Goal: Browse casually

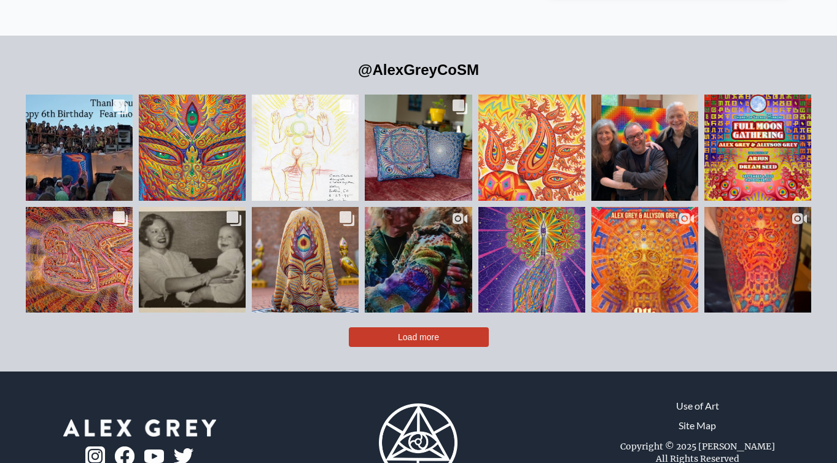
scroll to position [2673, 0]
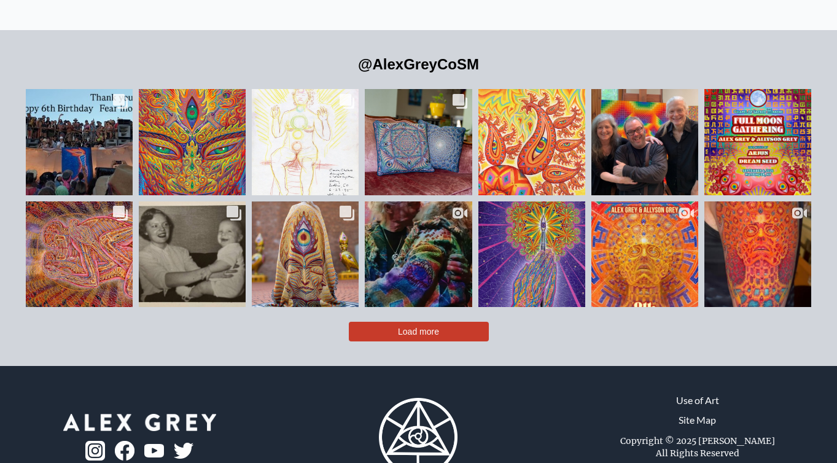
click at [428, 327] on span "Load more" at bounding box center [418, 332] width 41 height 10
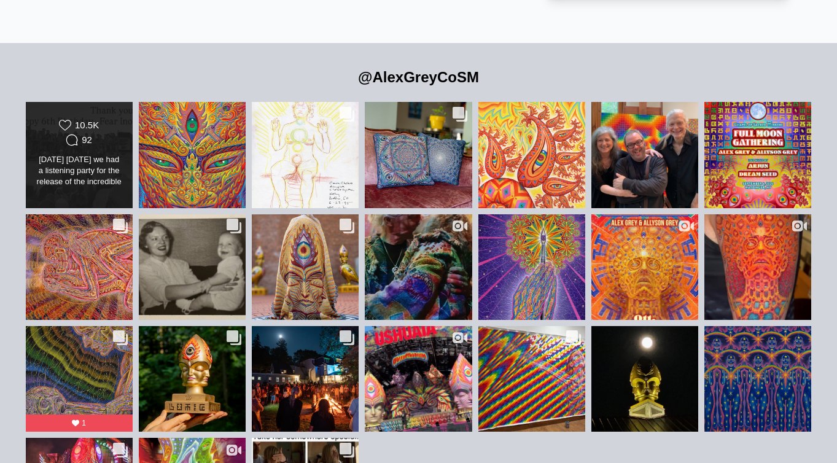
click at [123, 114] on div "Likes Count 10.5K Comments Count 92 [DATE] [DATE] we had a listening party for …" at bounding box center [79, 154] width 108 height 107
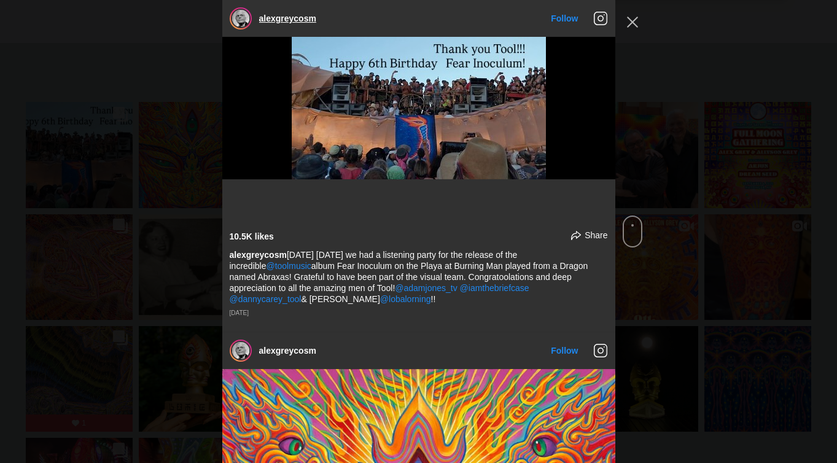
click at [278, 19] on link "alexgreycosm" at bounding box center [287, 19] width 57 height 10
click at [645, 23] on div "alexgreycosm Follow" at bounding box center [418, 231] width 837 height 463
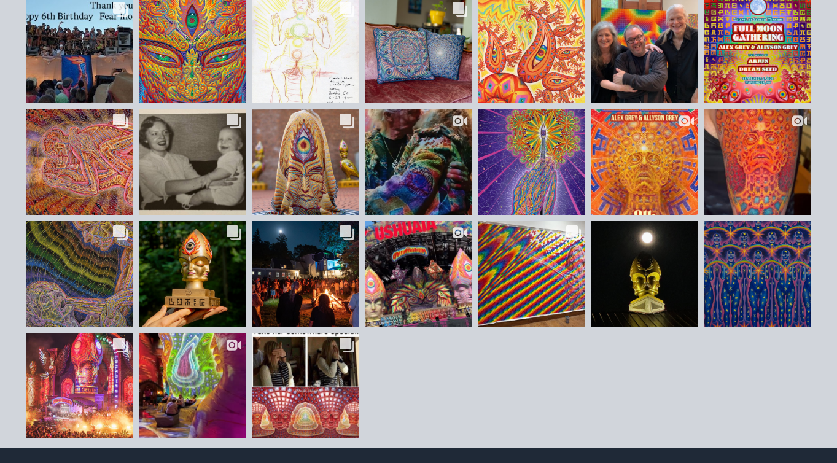
scroll to position [2768, 0]
